Goal: Transaction & Acquisition: Download file/media

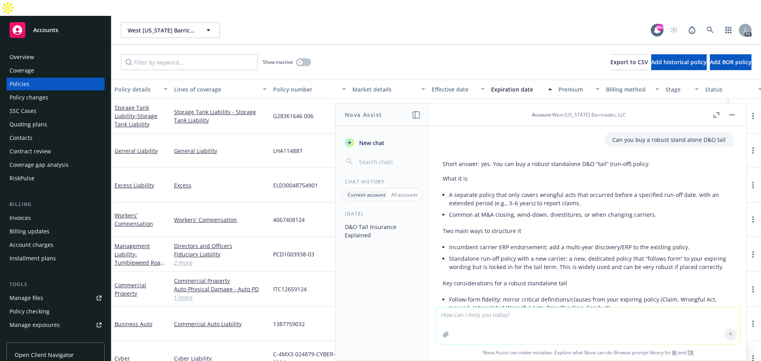
scroll to position [814, 0]
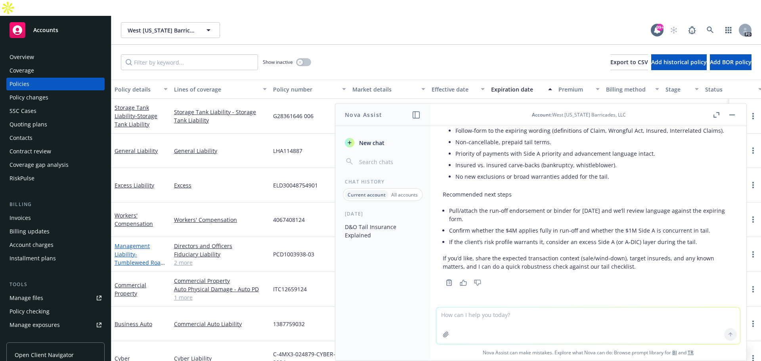
click at [126, 242] on link "Management Liability - Tumbleweed Road Holdings, LLC" at bounding box center [140, 258] width 50 height 32
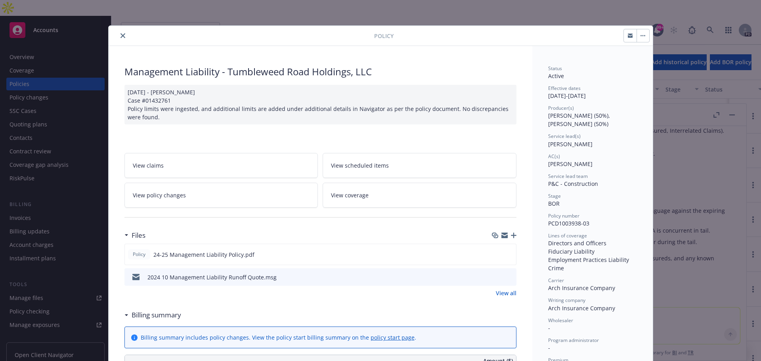
click at [732, 114] on div "Policy Management Liability - Tumbleweed Road Holdings, LLC [DATE] - [PERSON_NA…" at bounding box center [380, 180] width 761 height 361
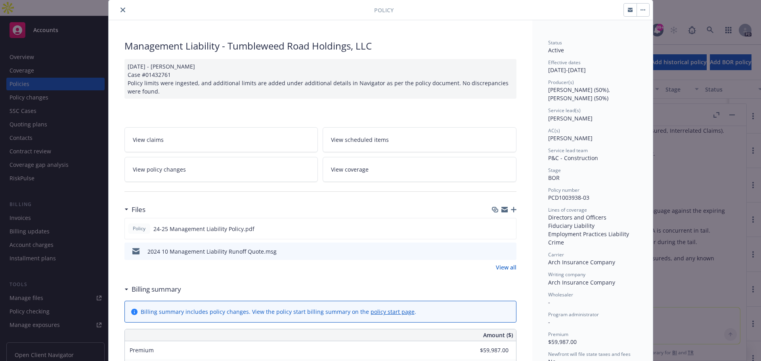
scroll to position [40, 0]
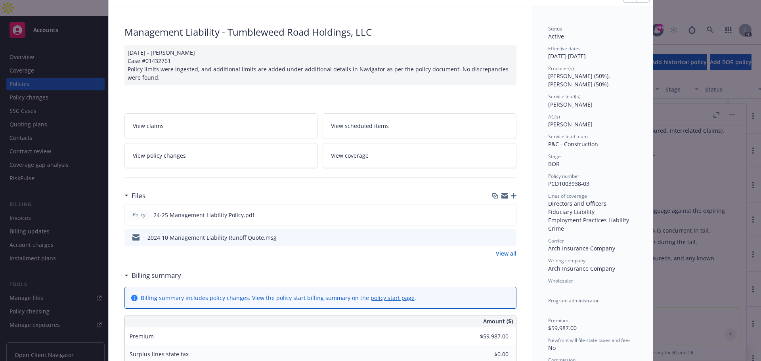
click at [502, 198] on icon "button" at bounding box center [504, 197] width 6 height 4
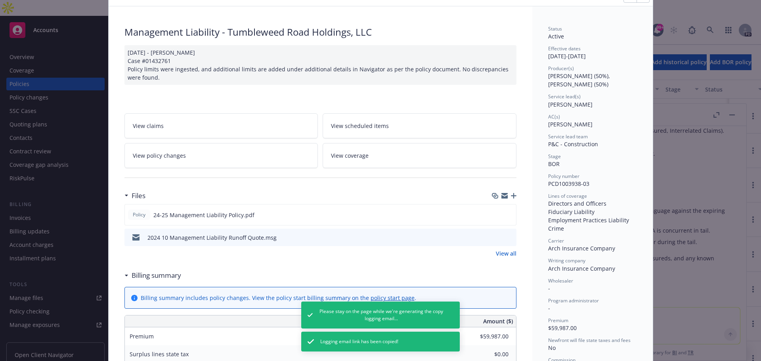
click at [503, 252] on link "View all" at bounding box center [506, 253] width 21 height 8
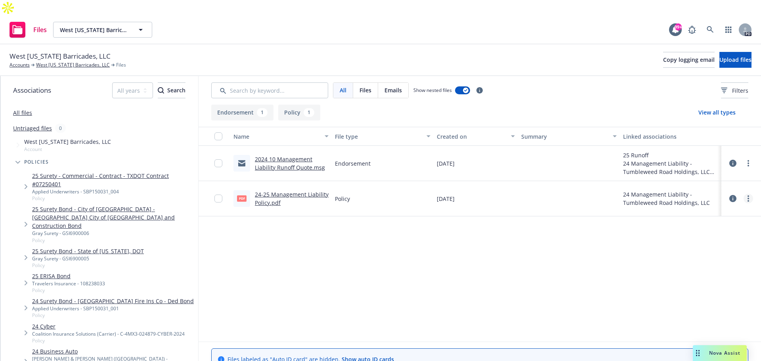
click at [747, 194] on link "more" at bounding box center [748, 199] width 10 height 10
click at [707, 214] on link "Download" at bounding box center [713, 215] width 79 height 16
click at [749, 160] on icon "more" at bounding box center [748, 163] width 2 height 6
click at [715, 178] on link "Download" at bounding box center [713, 180] width 79 height 16
